Goal: Information Seeking & Learning: Learn about a topic

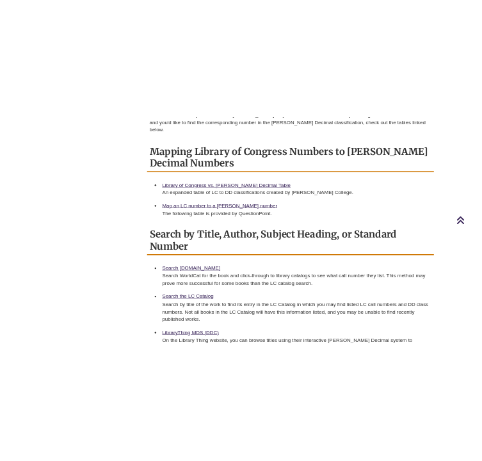
scroll to position [607, 0]
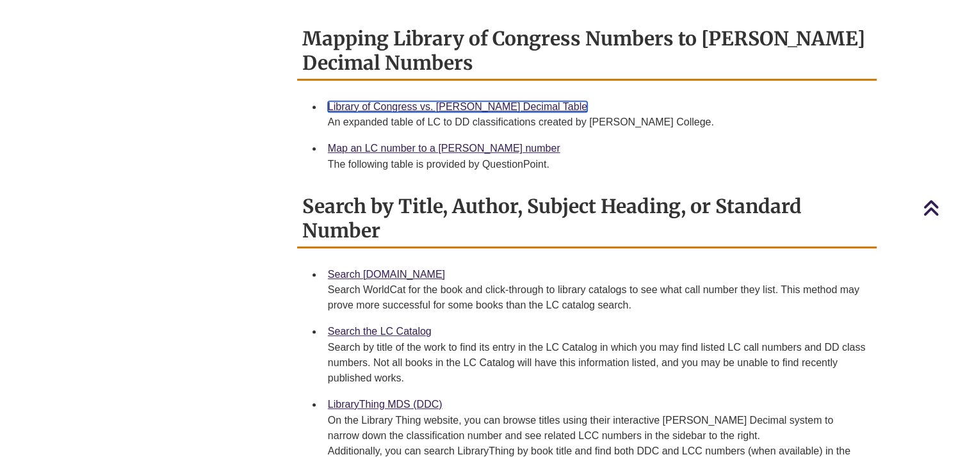
click at [374, 101] on link "Library of Congress vs. [PERSON_NAME] Decimal Table" at bounding box center [457, 106] width 259 height 11
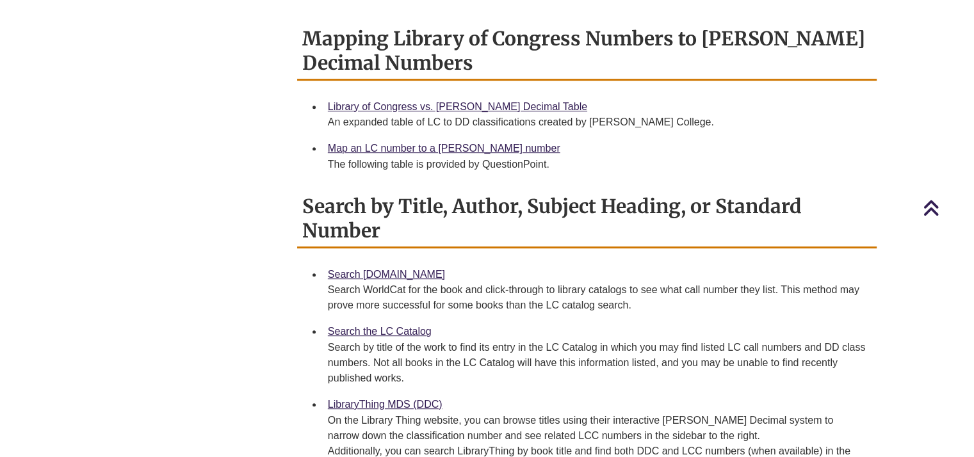
click at [136, 266] on div "Home DDC to LCC LCC to DDC Note about this Guide This guide exists as a self-he…" at bounding box center [487, 183] width 798 height 734
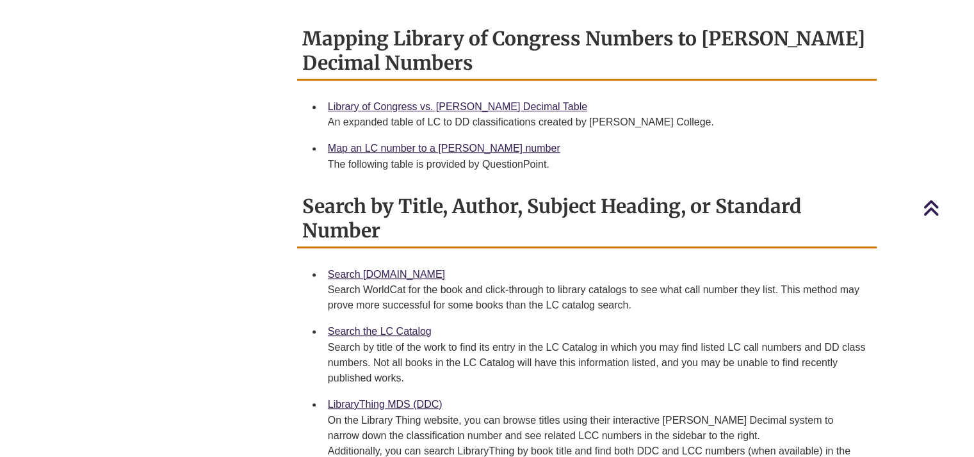
click at [136, 266] on div "Home DDC to LCC LCC to DDC Note about this Guide This guide exists as a self-he…" at bounding box center [487, 183] width 798 height 734
drag, startPoint x: 136, startPoint y: 266, endPoint x: 106, endPoint y: 243, distance: 37.9
click at [106, 243] on div "Home DDC to LCC LCC to DDC Note about this Guide This guide exists as a self-he…" at bounding box center [487, 183] width 798 height 734
